Goal: Information Seeking & Learning: Learn about a topic

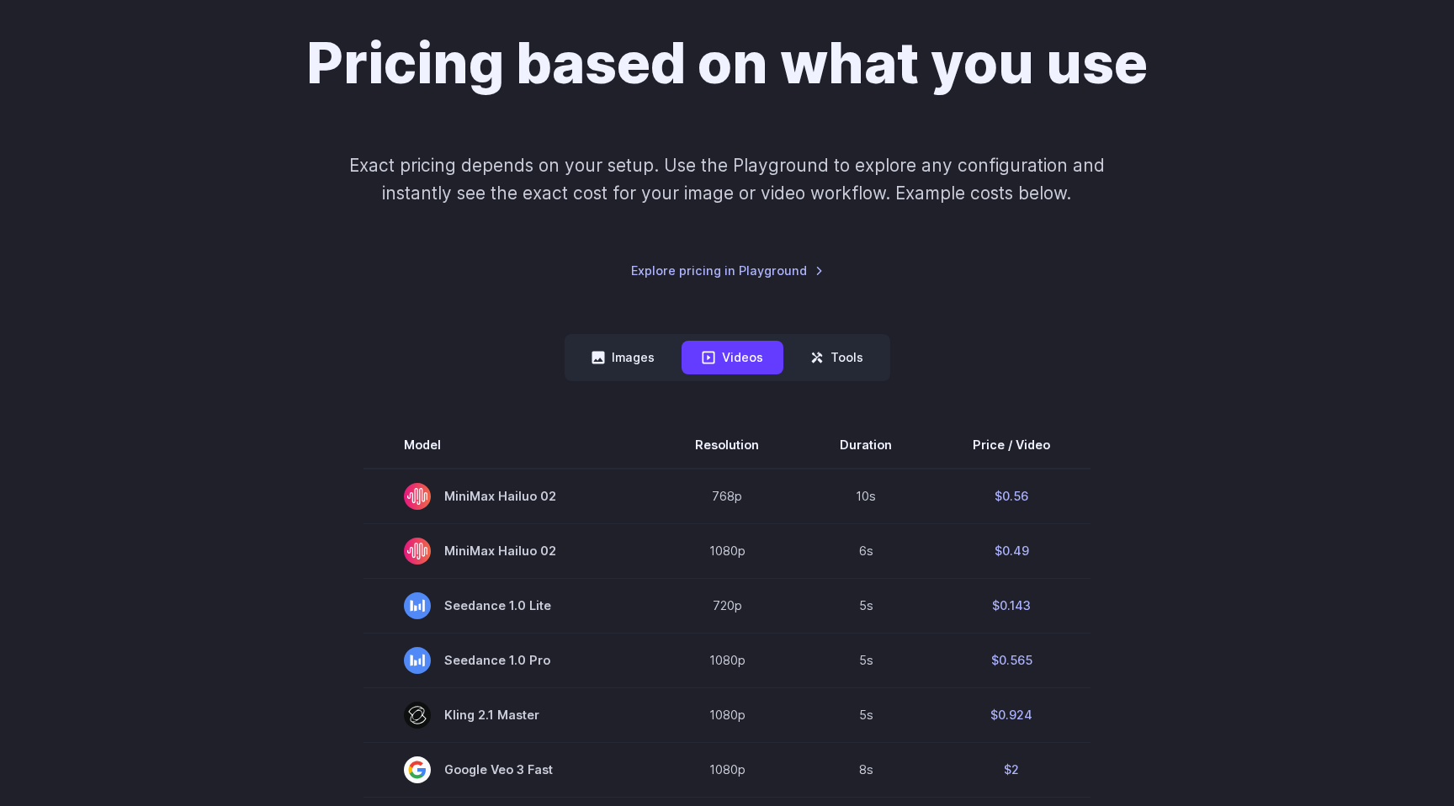
scroll to position [45, 0]
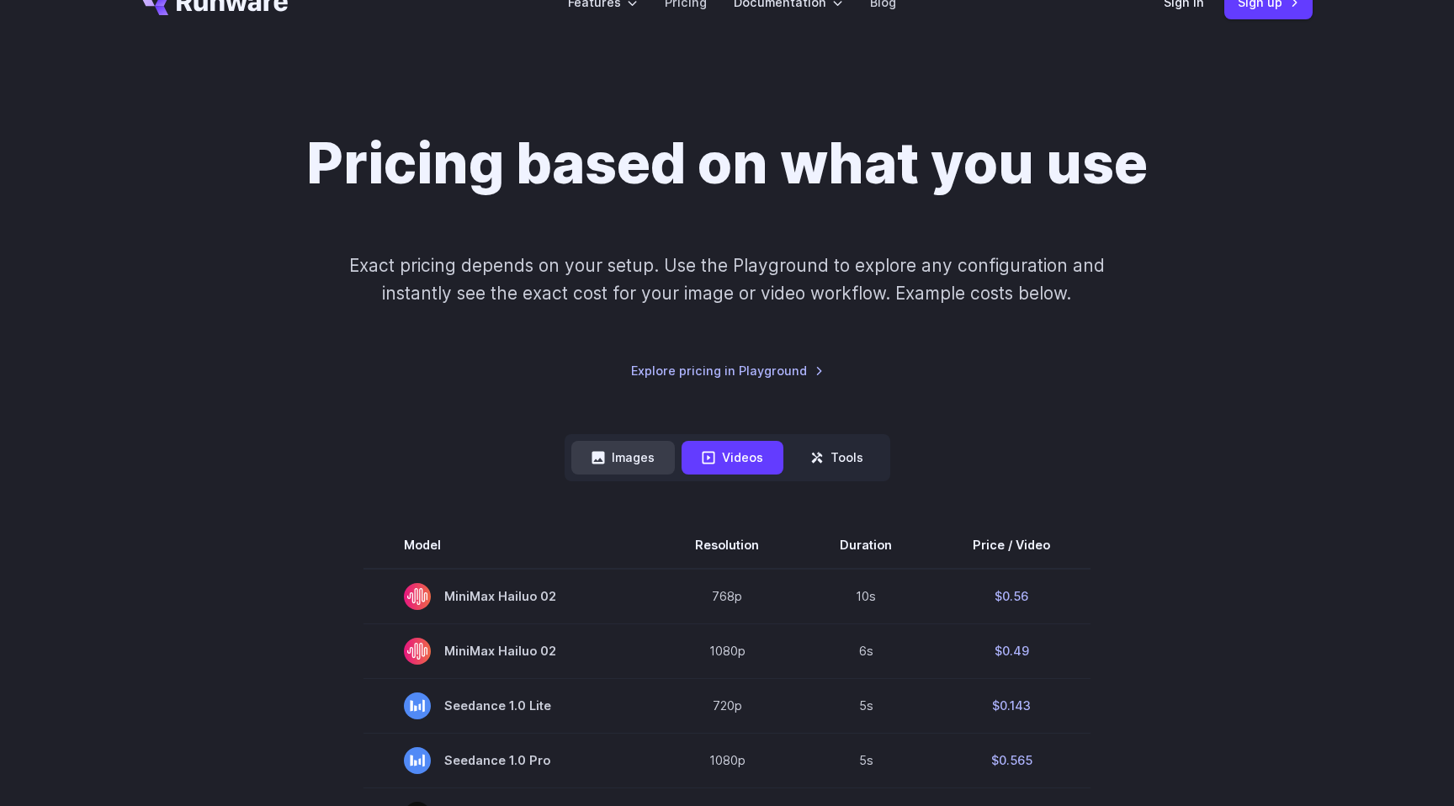
click at [618, 442] on button "Images" at bounding box center [622, 457] width 103 height 33
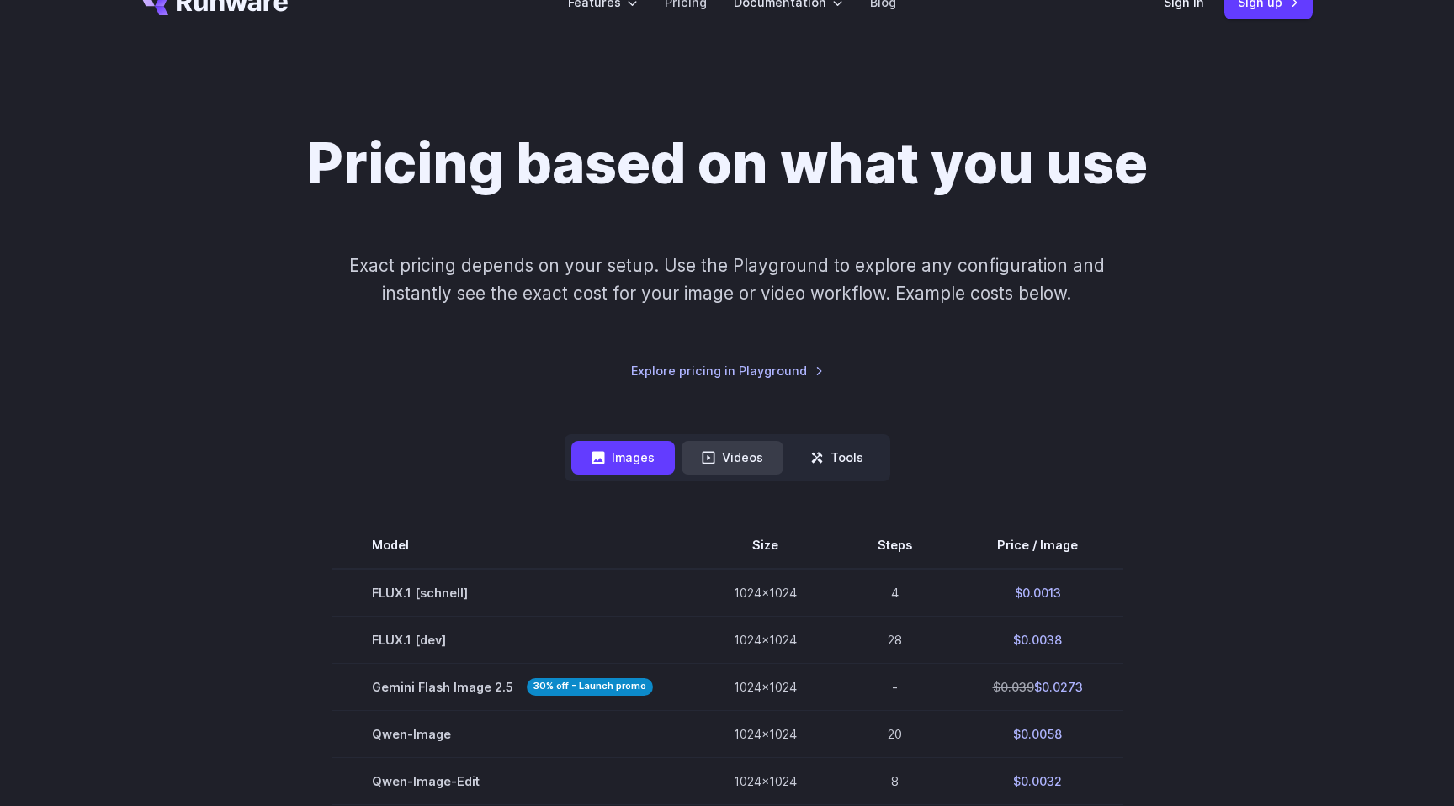
click at [720, 463] on button "Videos" at bounding box center [732, 457] width 102 height 33
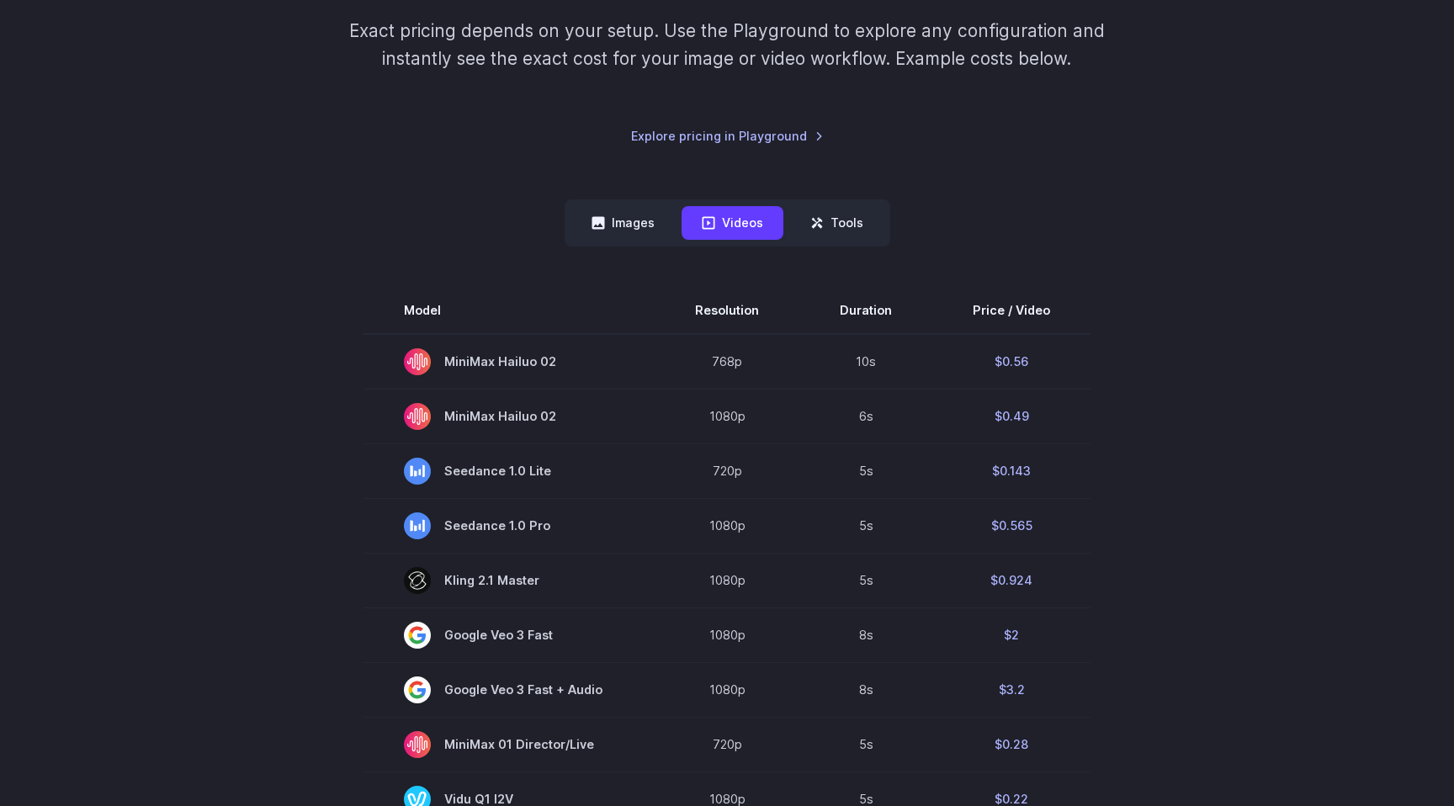
scroll to position [114, 0]
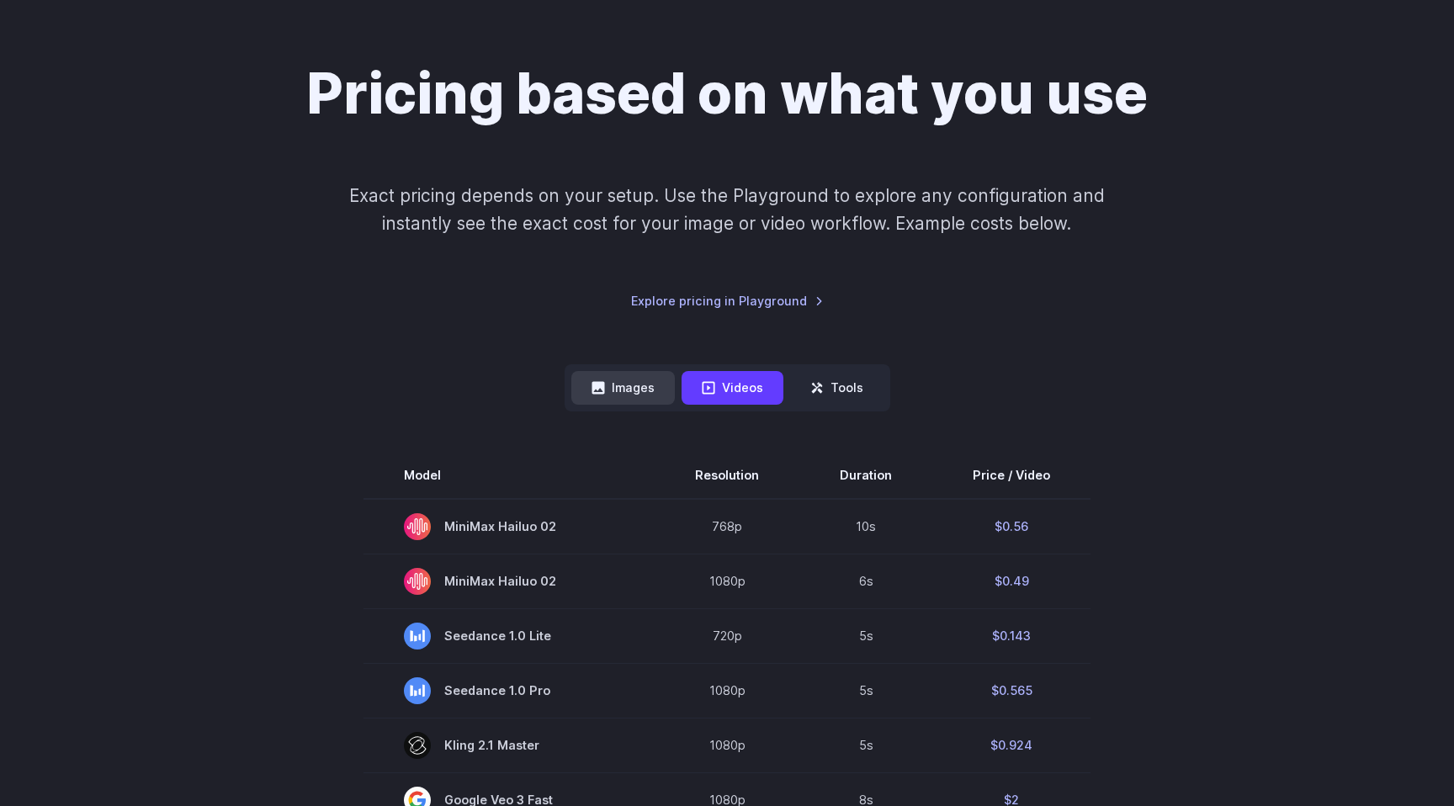
click at [651, 398] on button "Images" at bounding box center [622, 387] width 103 height 33
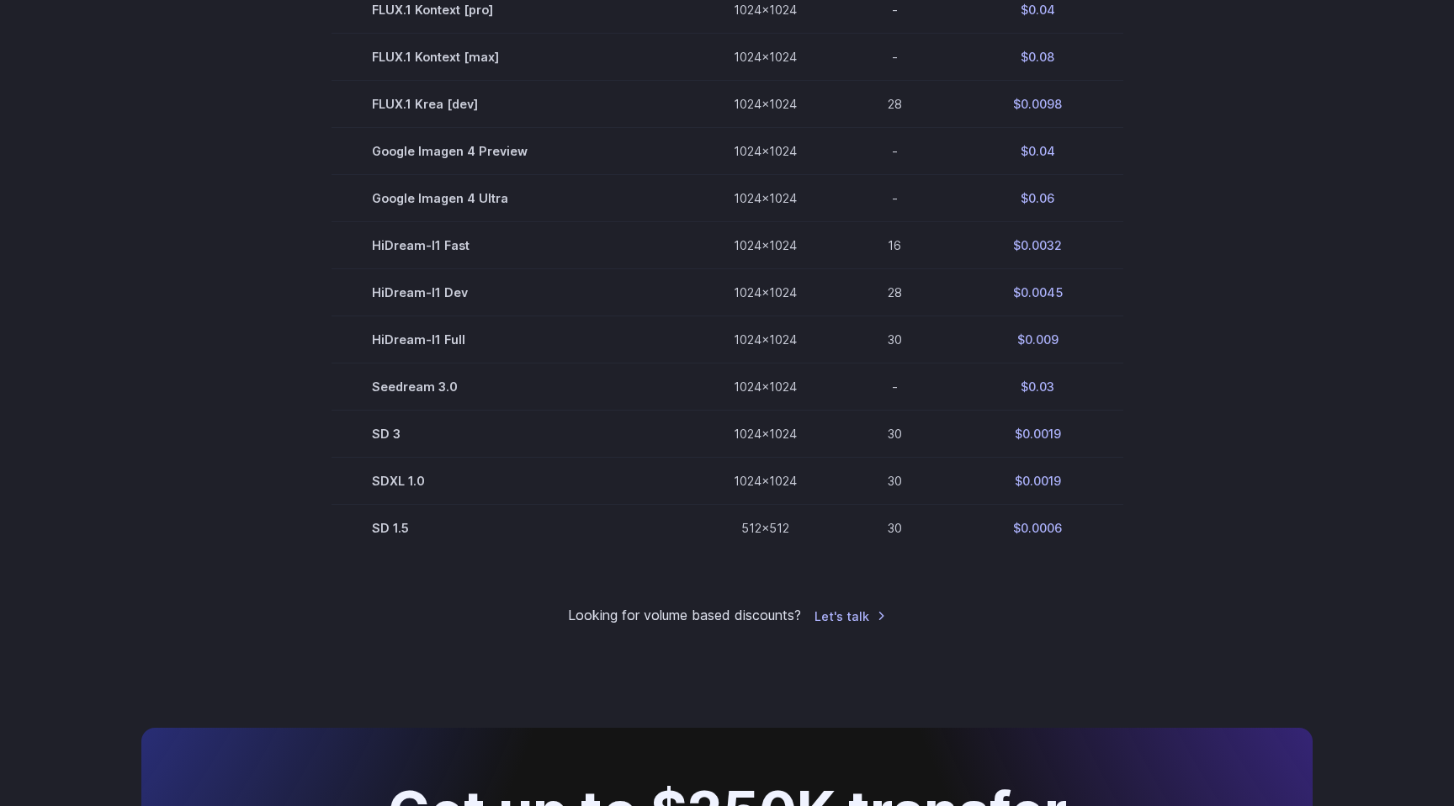
scroll to position [501, 0]
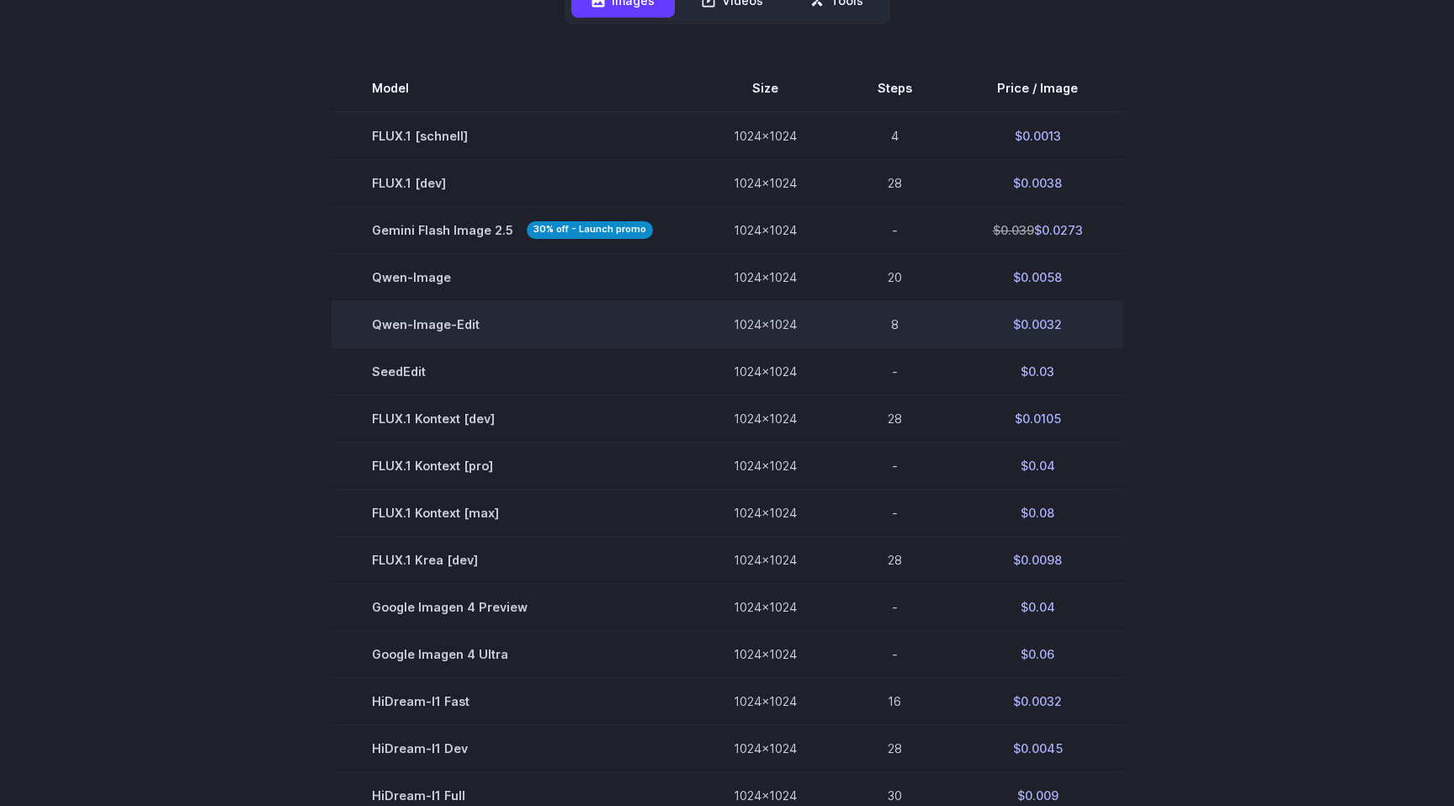
click at [1031, 325] on td "$0.0032" at bounding box center [1037, 323] width 171 height 47
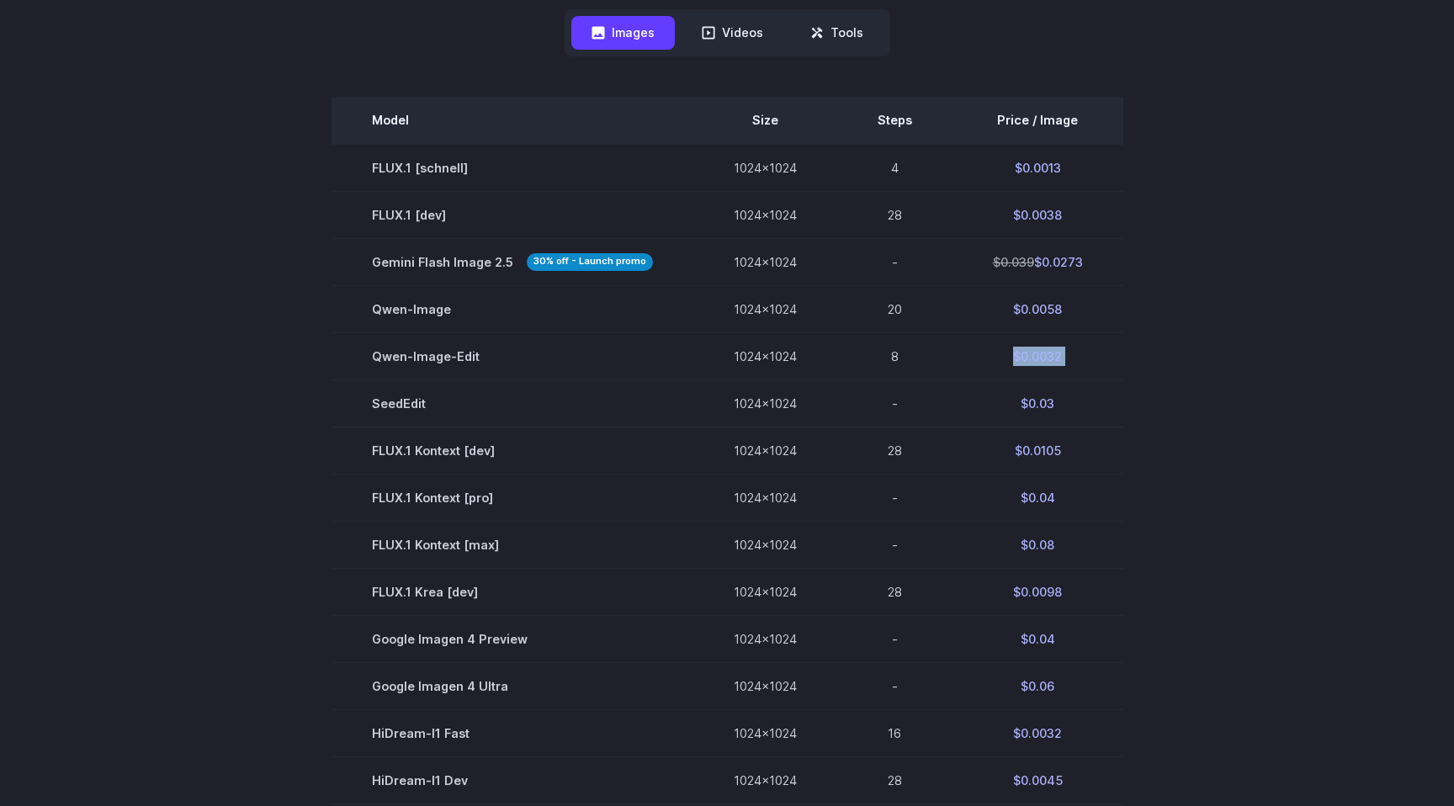
scroll to position [532, 0]
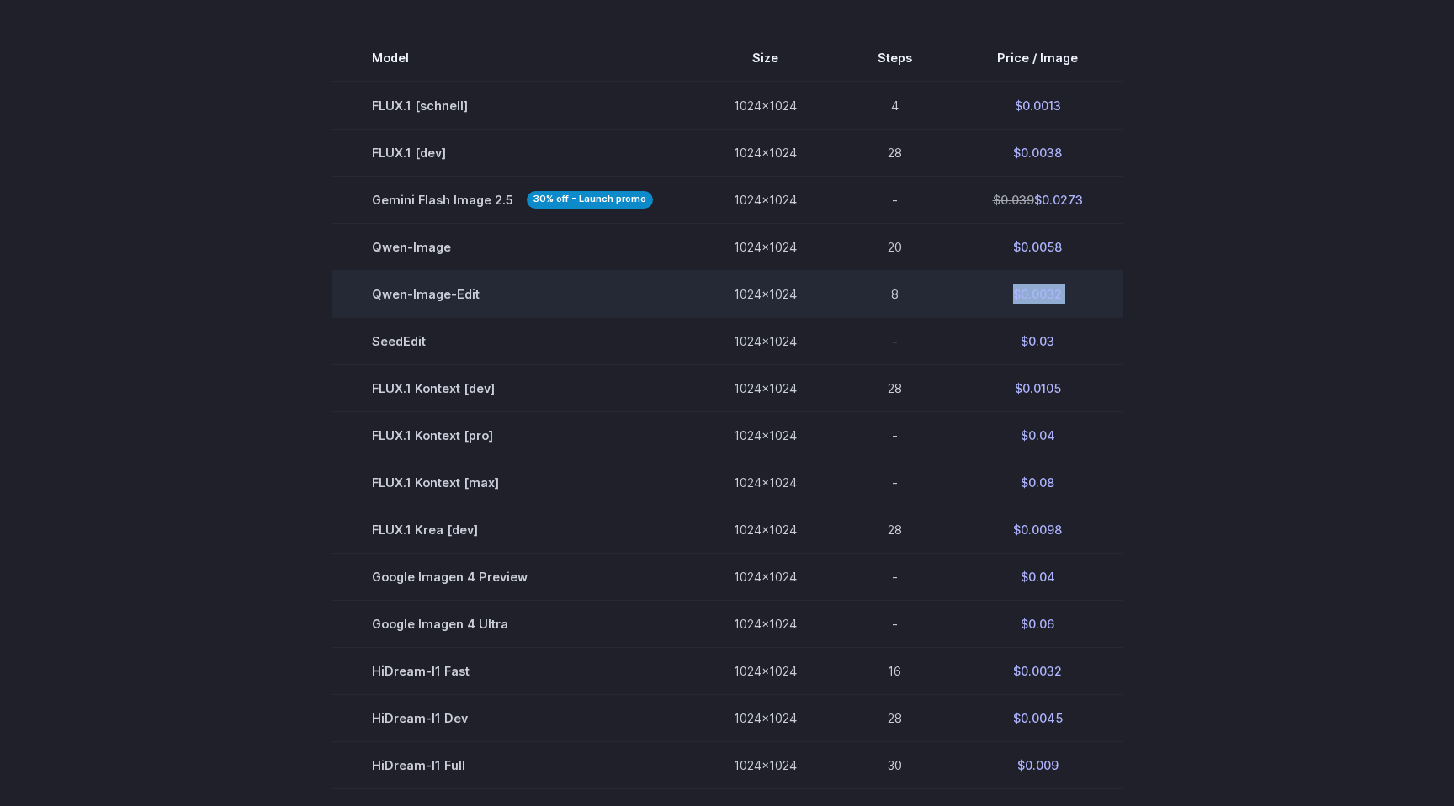
click at [1045, 294] on td "$0.0032" at bounding box center [1037, 293] width 171 height 47
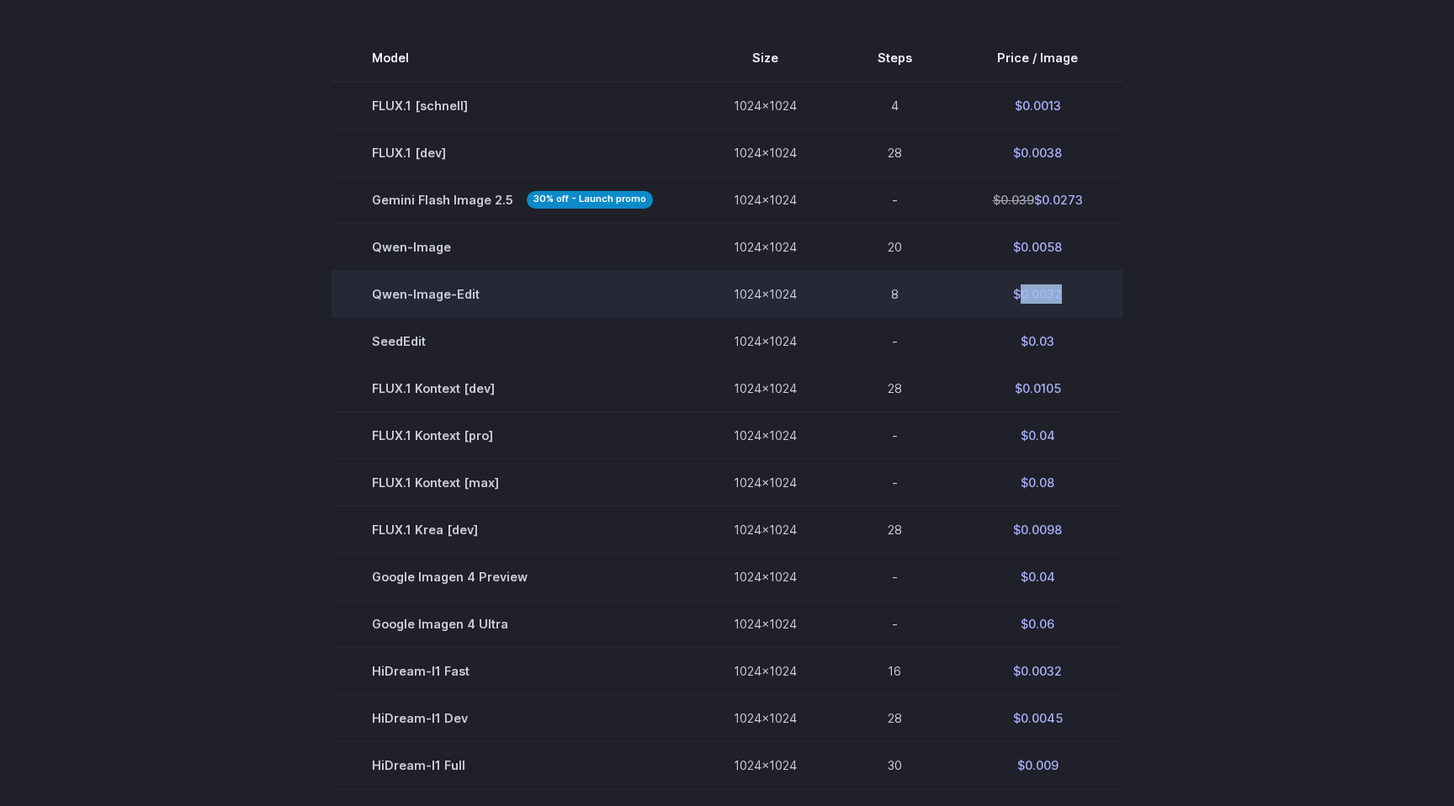
click at [1045, 294] on td "$0.0032" at bounding box center [1037, 293] width 171 height 47
